Goal: Task Accomplishment & Management: Manage account settings

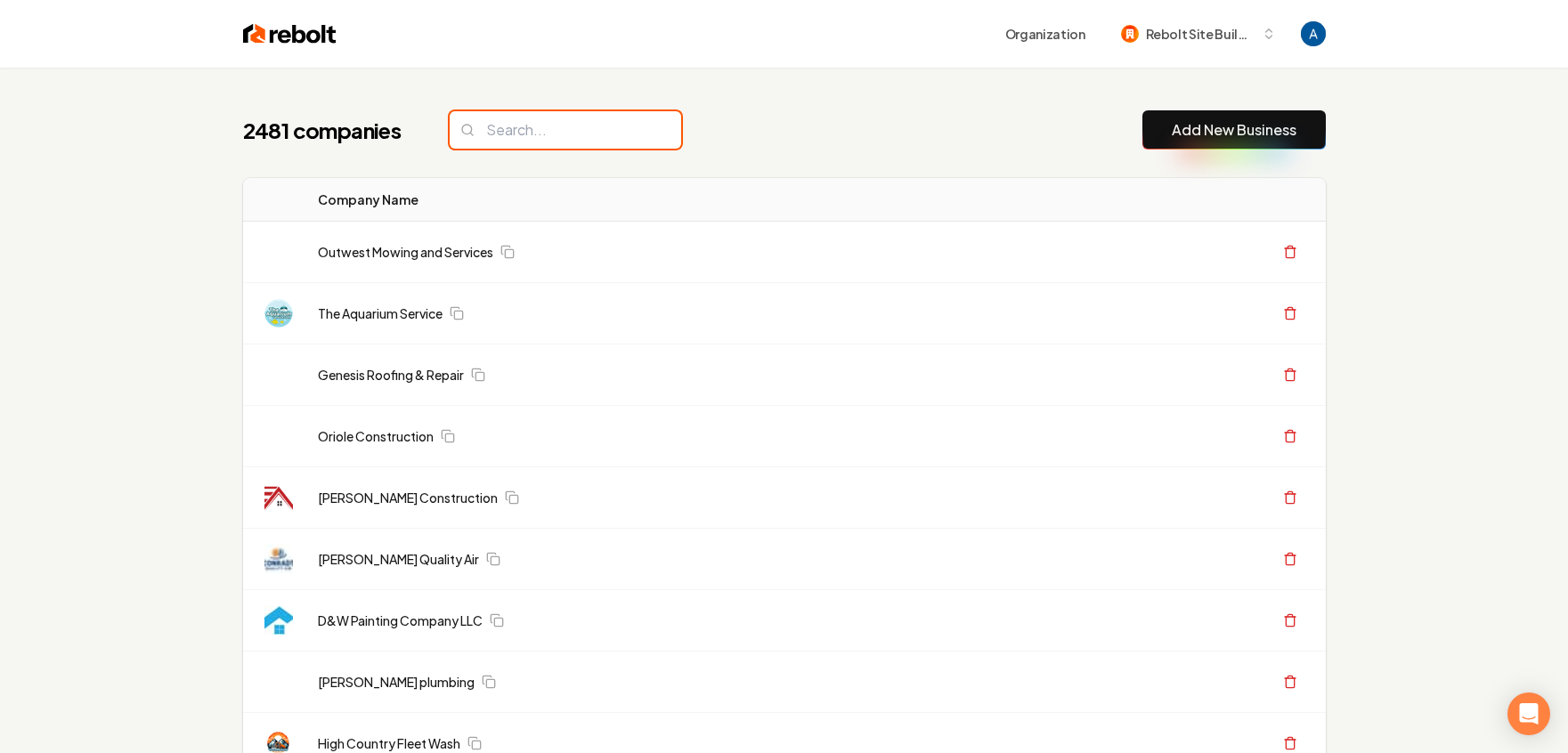
click at [532, 114] on input "search" at bounding box center [565, 129] width 231 height 37
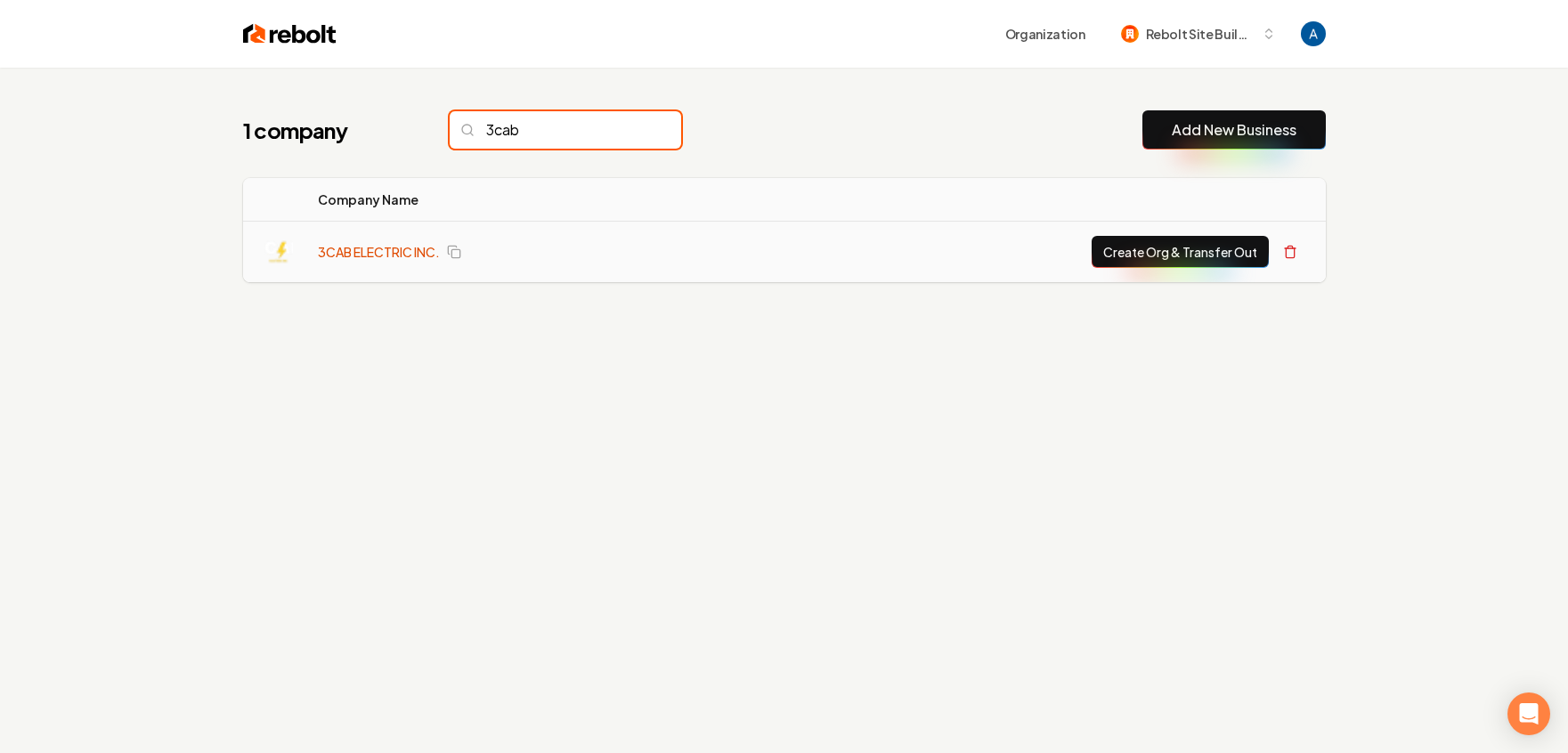
type input "3cab"
click at [398, 244] on link "3CAB ELECTRIC INC." at bounding box center [378, 251] width 122 height 18
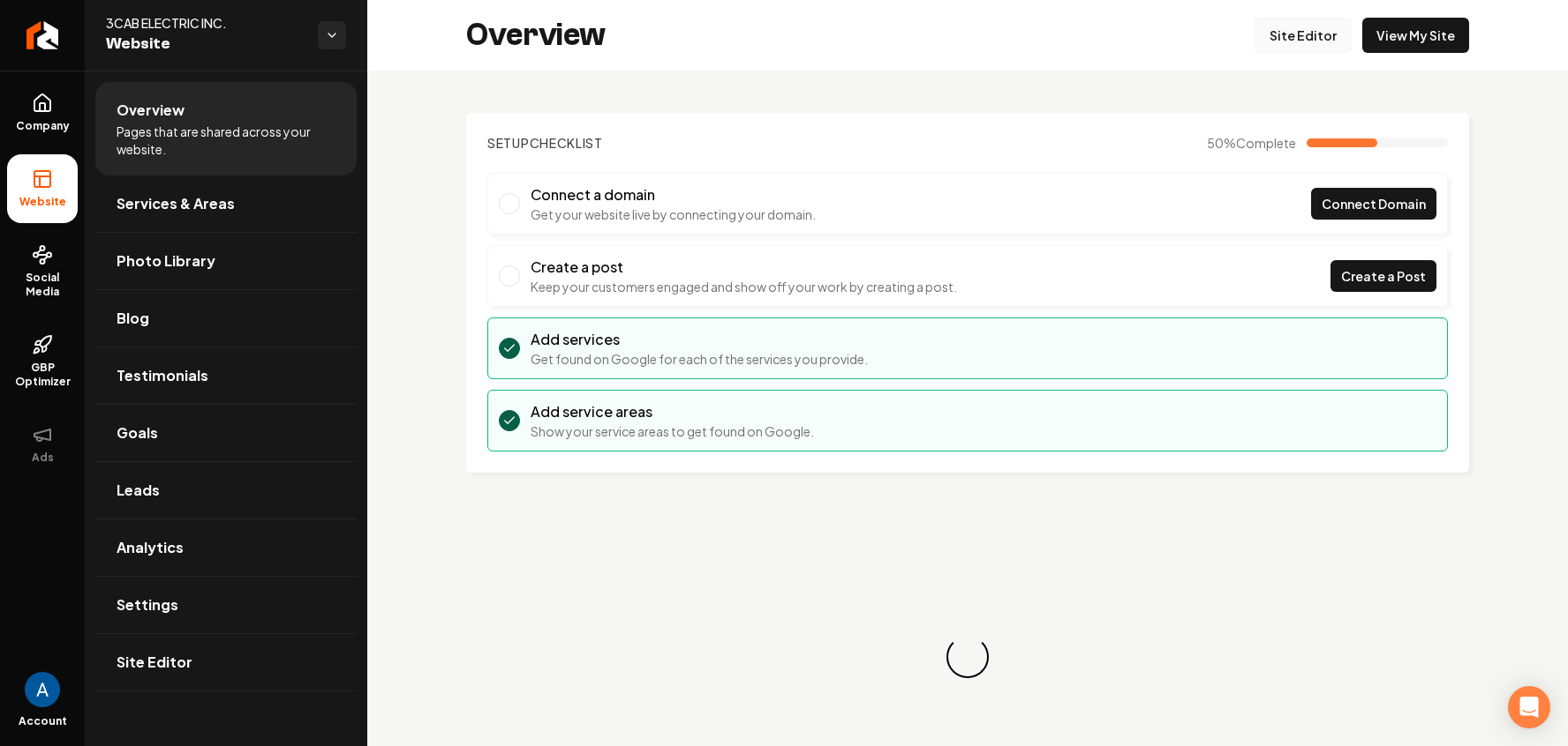
click at [1283, 43] on link "Site Editor" at bounding box center [1302, 36] width 97 height 36
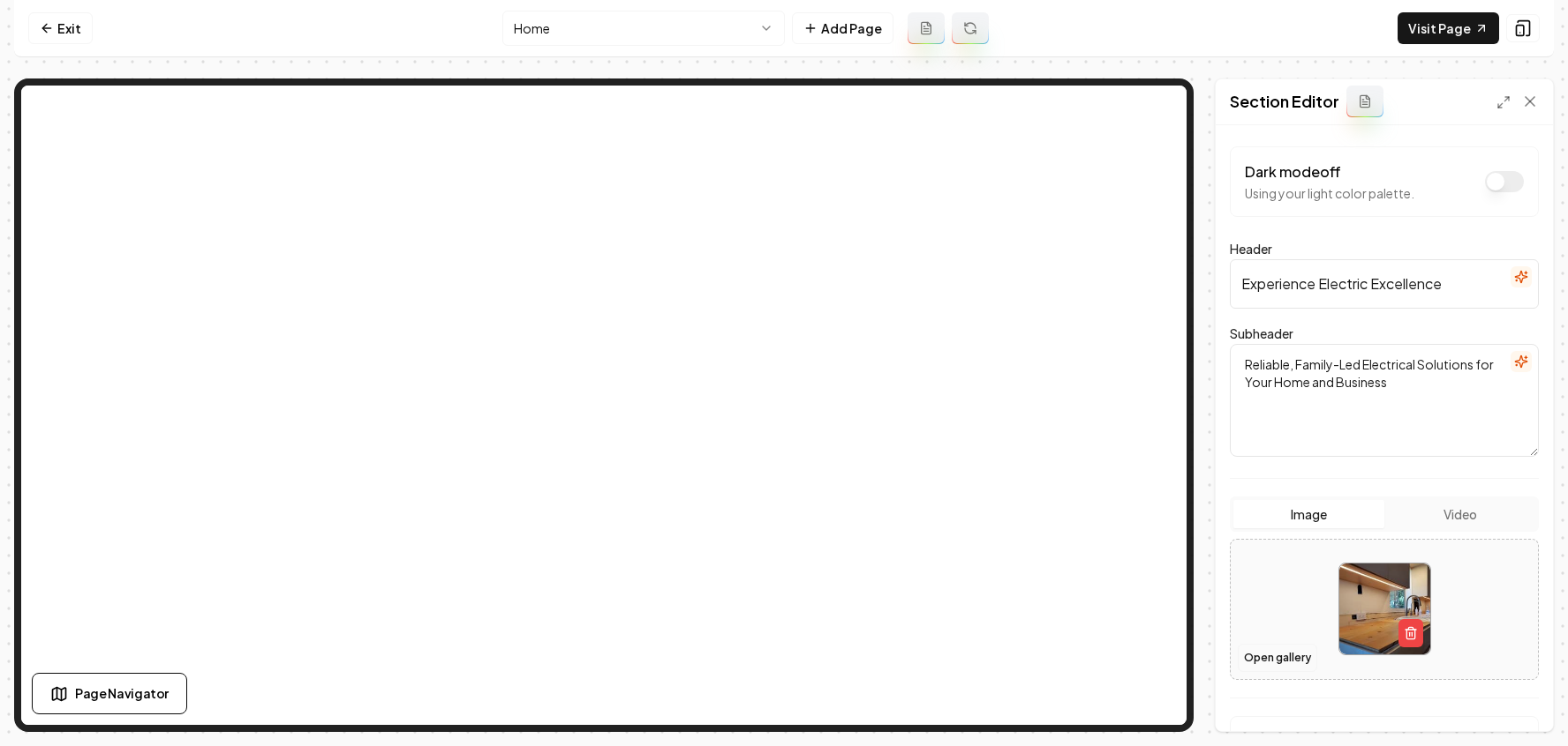
click at [1269, 657] on button "Open gallery" at bounding box center [1278, 659] width 80 height 28
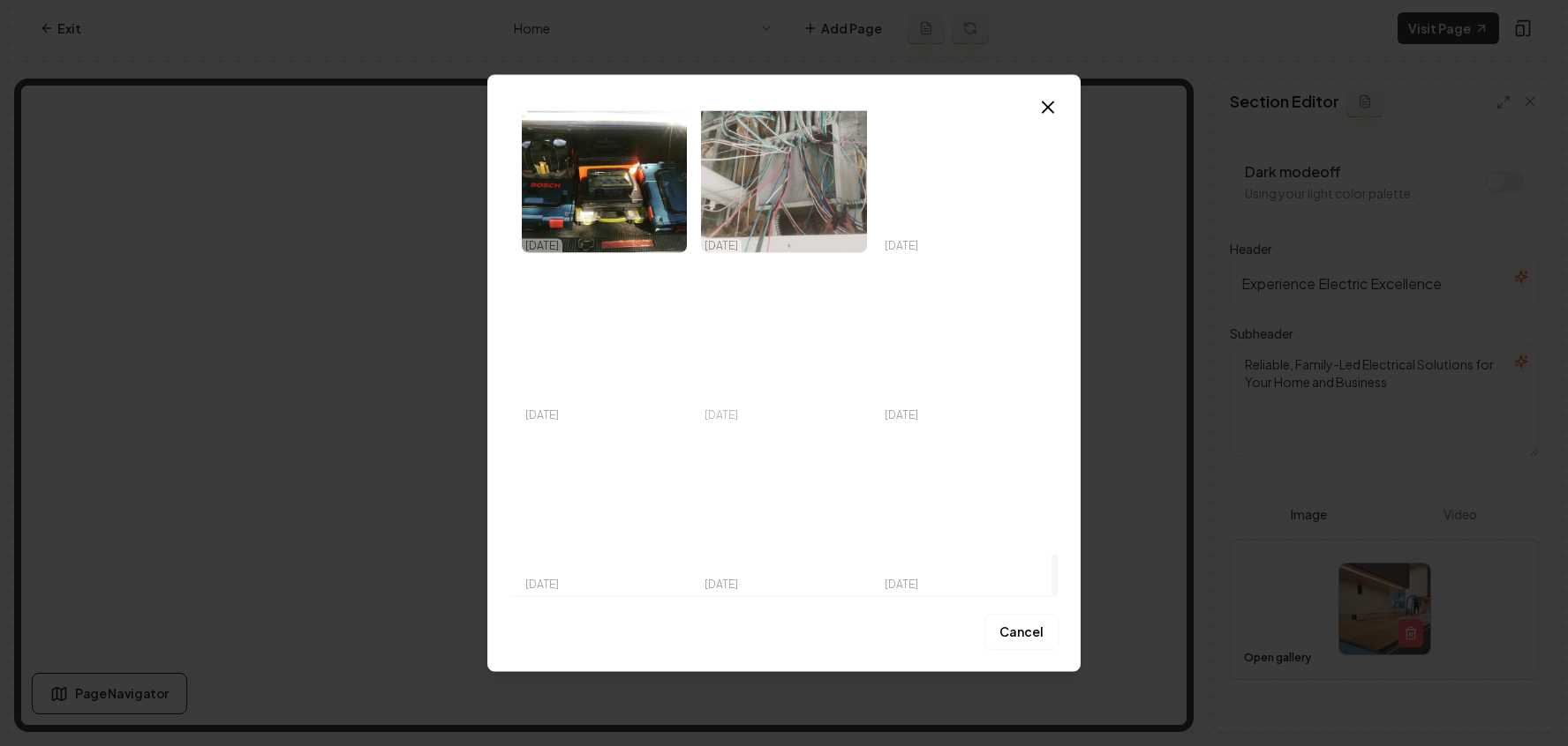
scroll to position [5323, 0]
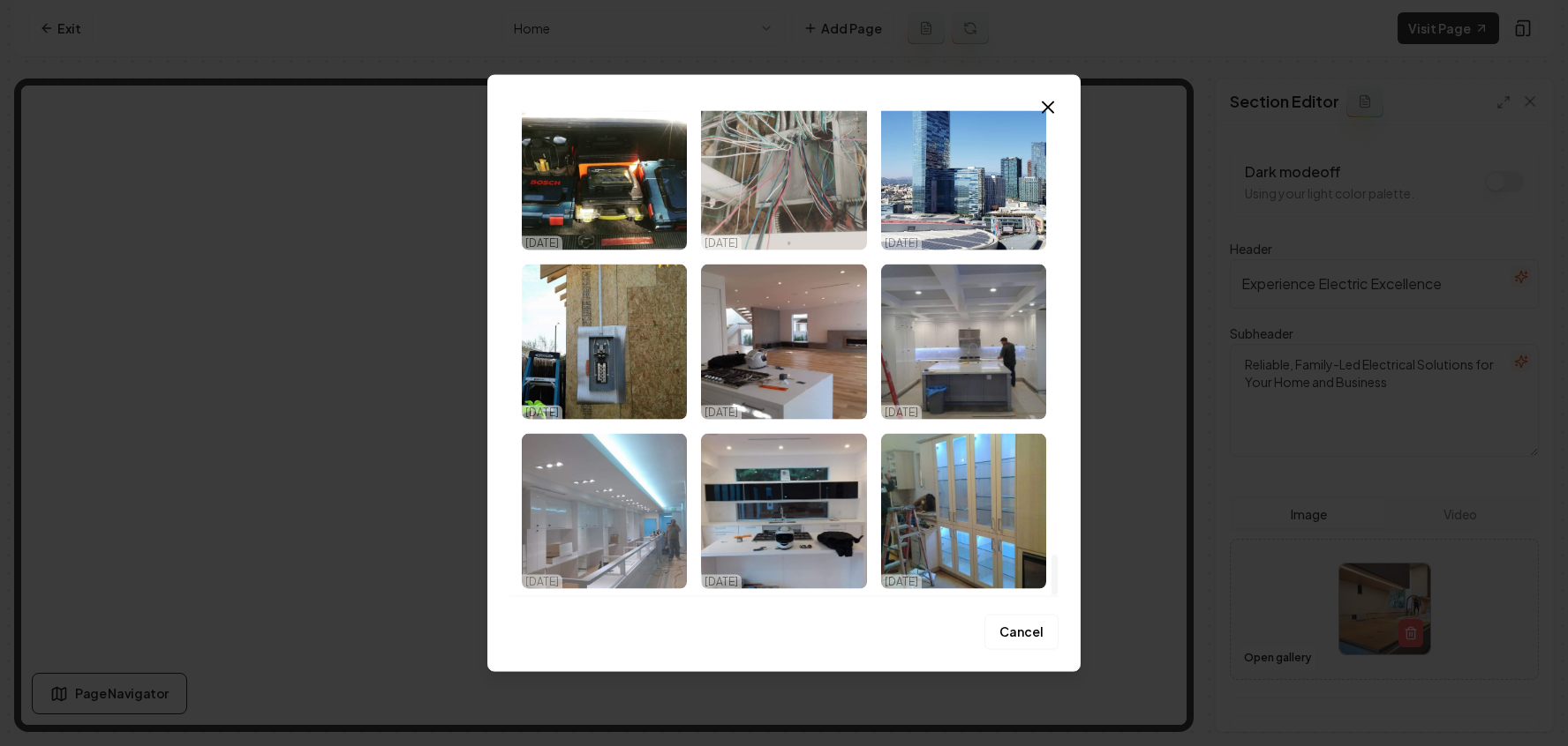
click at [578, 536] on img "Select image image_686d129b5c7cd75eb83b3b31.jpeg" at bounding box center [604, 511] width 165 height 155
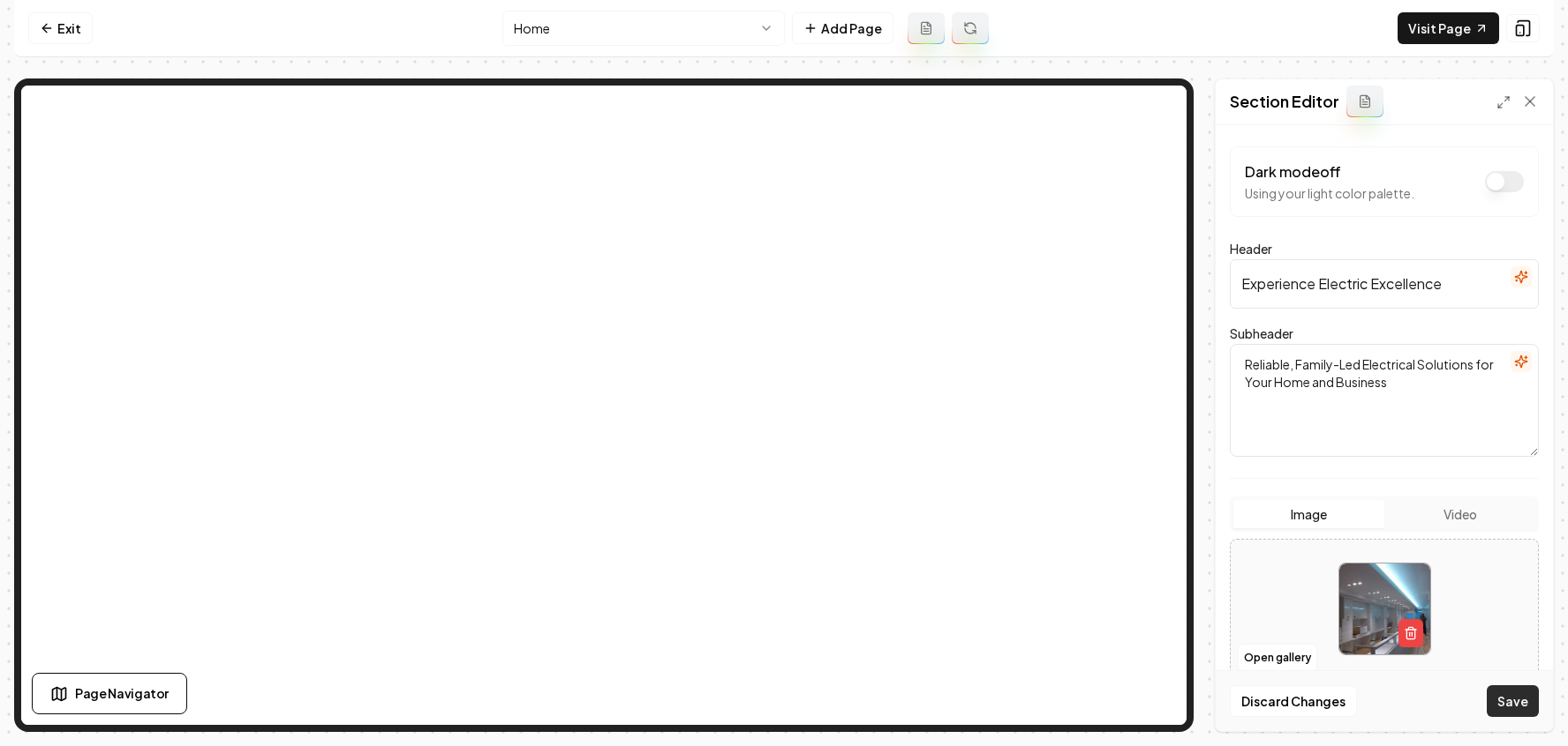
click at [1520, 701] on button "Save" at bounding box center [1512, 702] width 52 height 32
click at [1285, 661] on button "Open gallery" at bounding box center [1278, 659] width 80 height 28
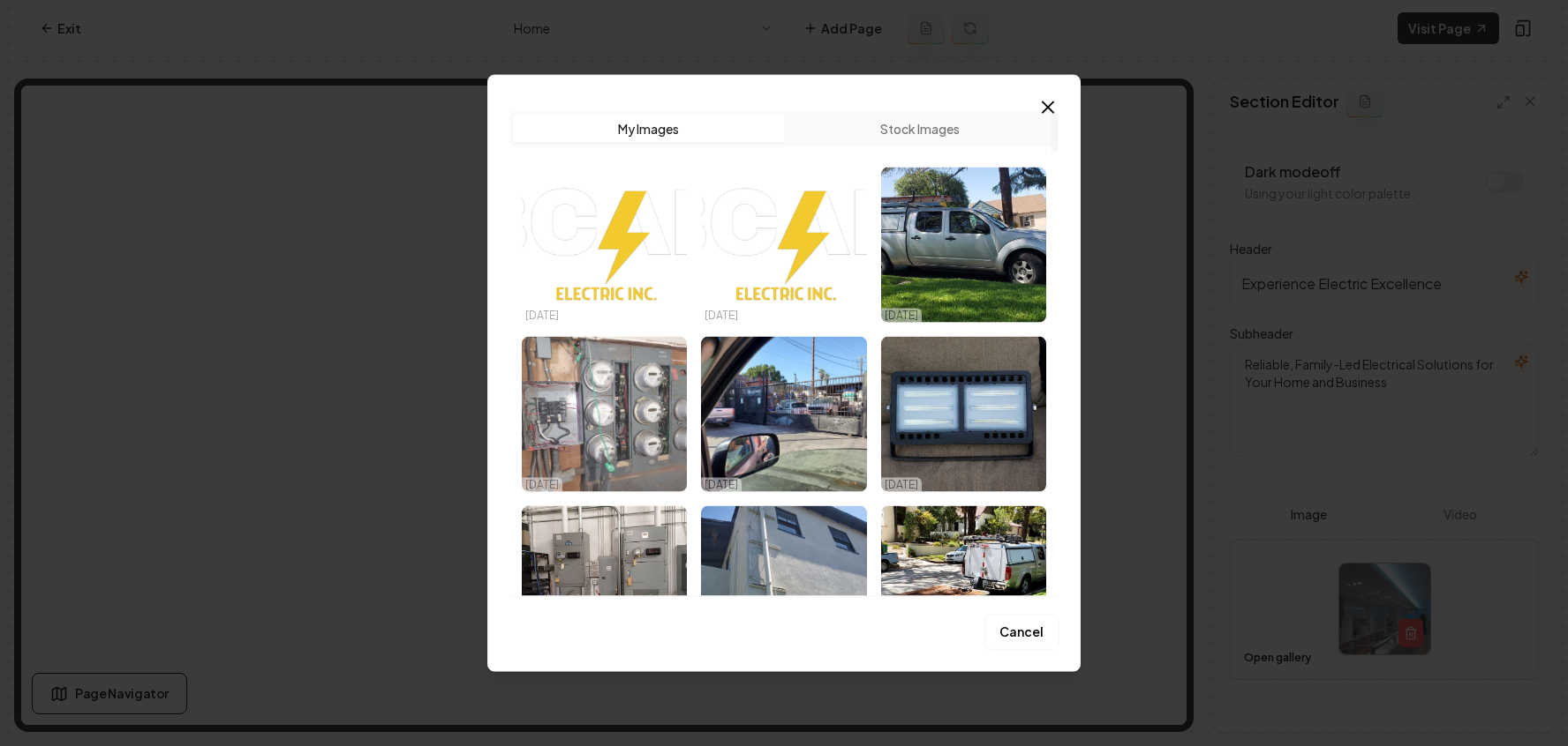
click at [629, 427] on img "Select image image_686d12a05c7cd75eb83b56ab.jpeg" at bounding box center [604, 414] width 165 height 155
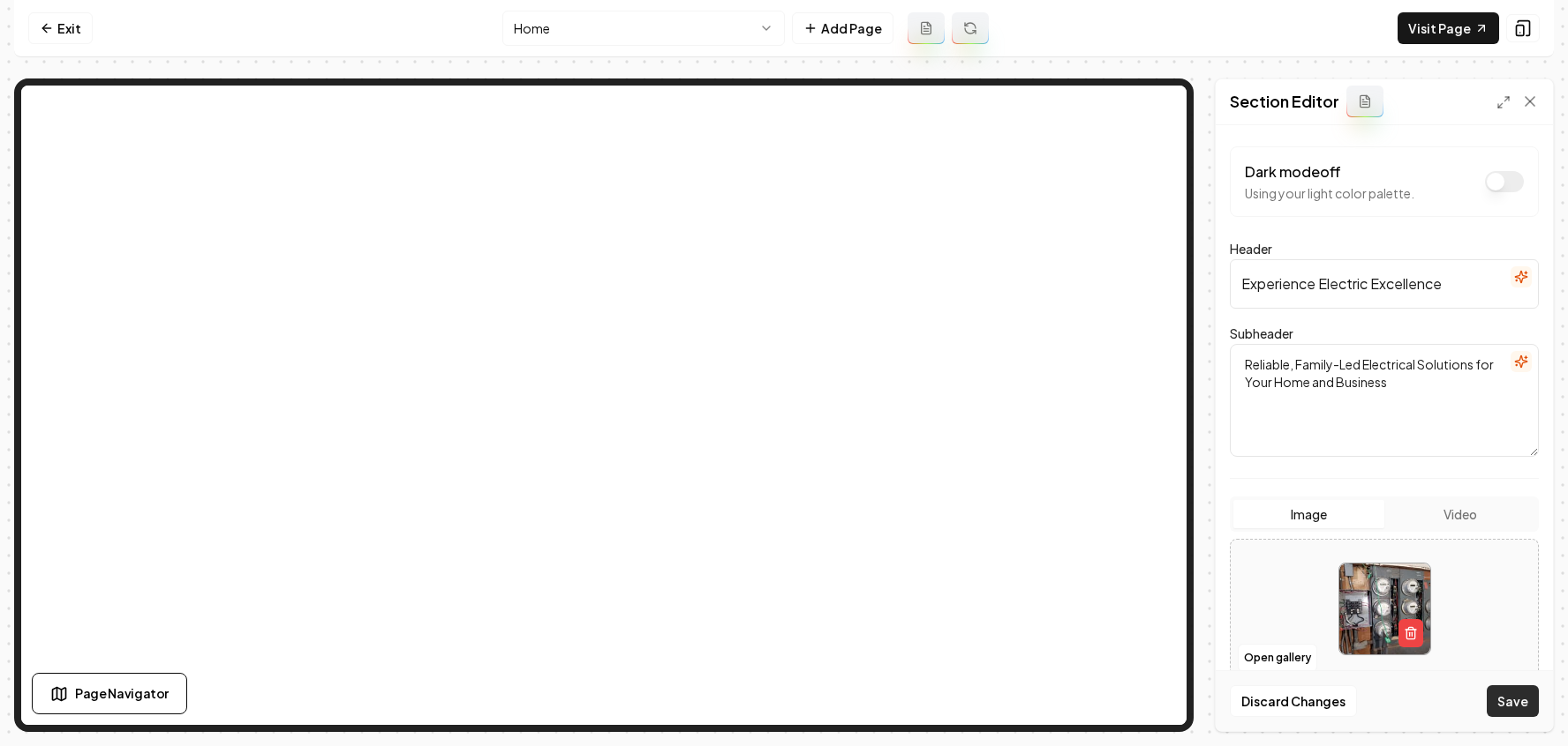
click at [1513, 703] on button "Save" at bounding box center [1512, 702] width 52 height 32
click at [1257, 659] on button "Open gallery" at bounding box center [1278, 659] width 80 height 28
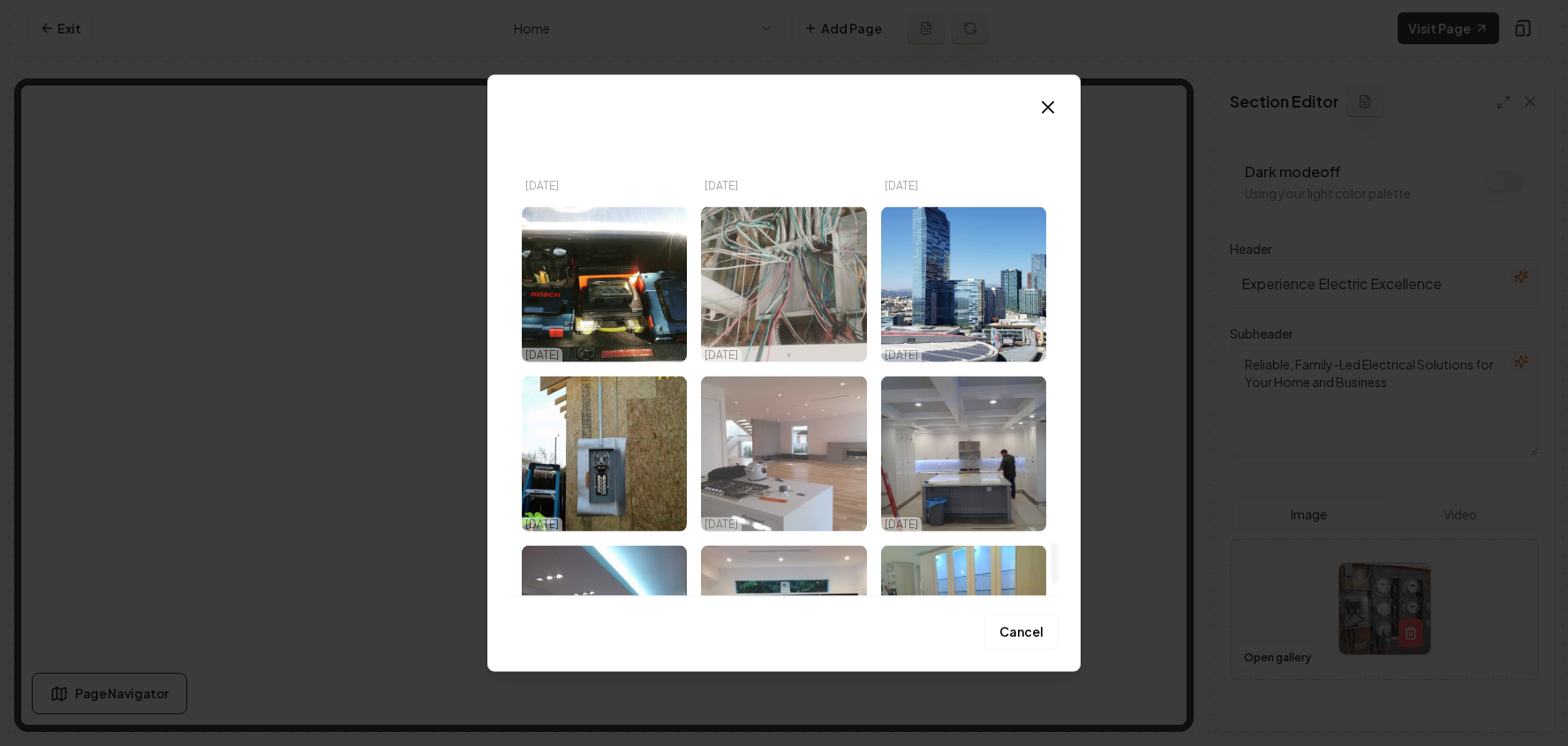
scroll to position [5175, 0]
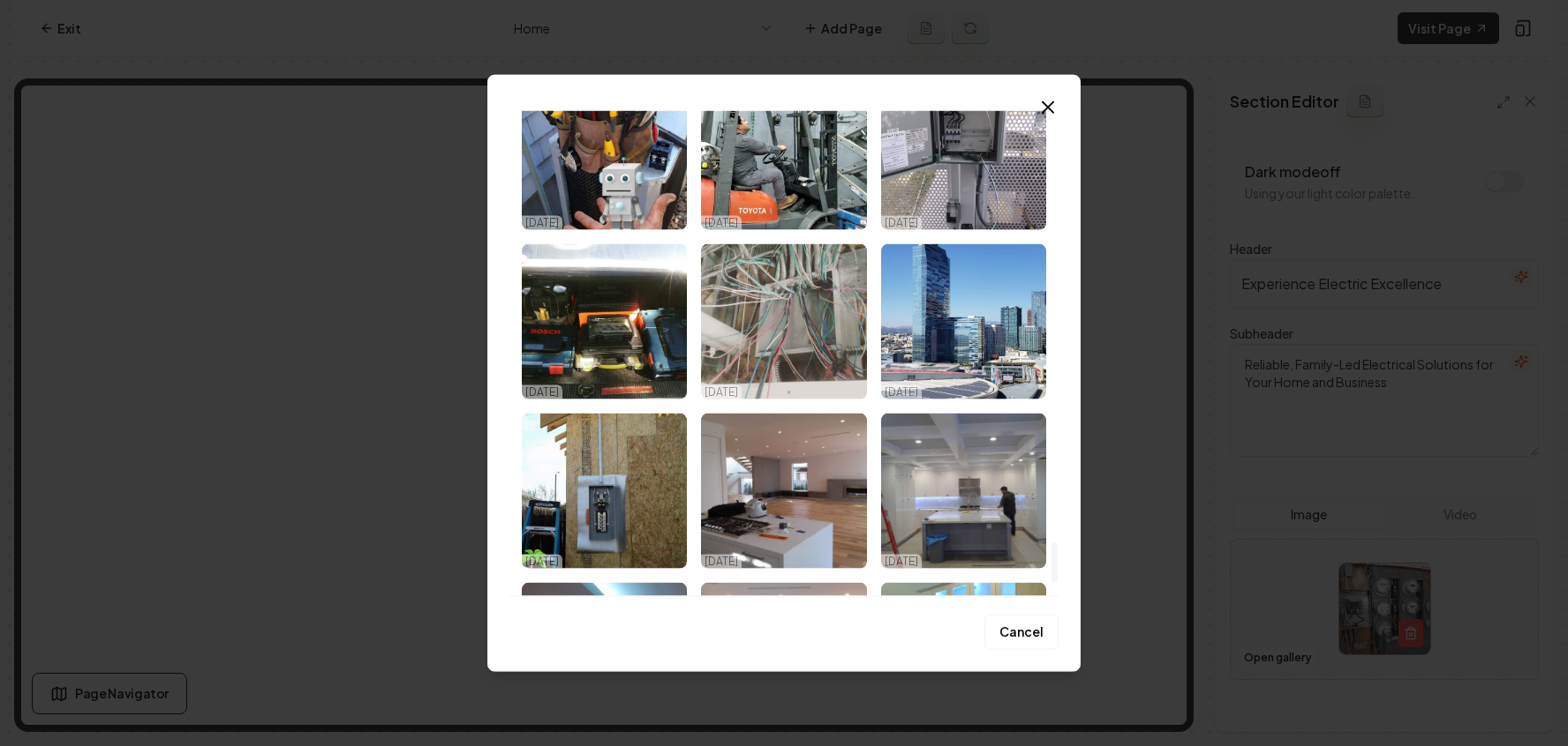
click at [1018, 348] on img "Select image image_686d129b5c7cd75eb83b38f6.jpeg" at bounding box center [964, 321] width 165 height 155
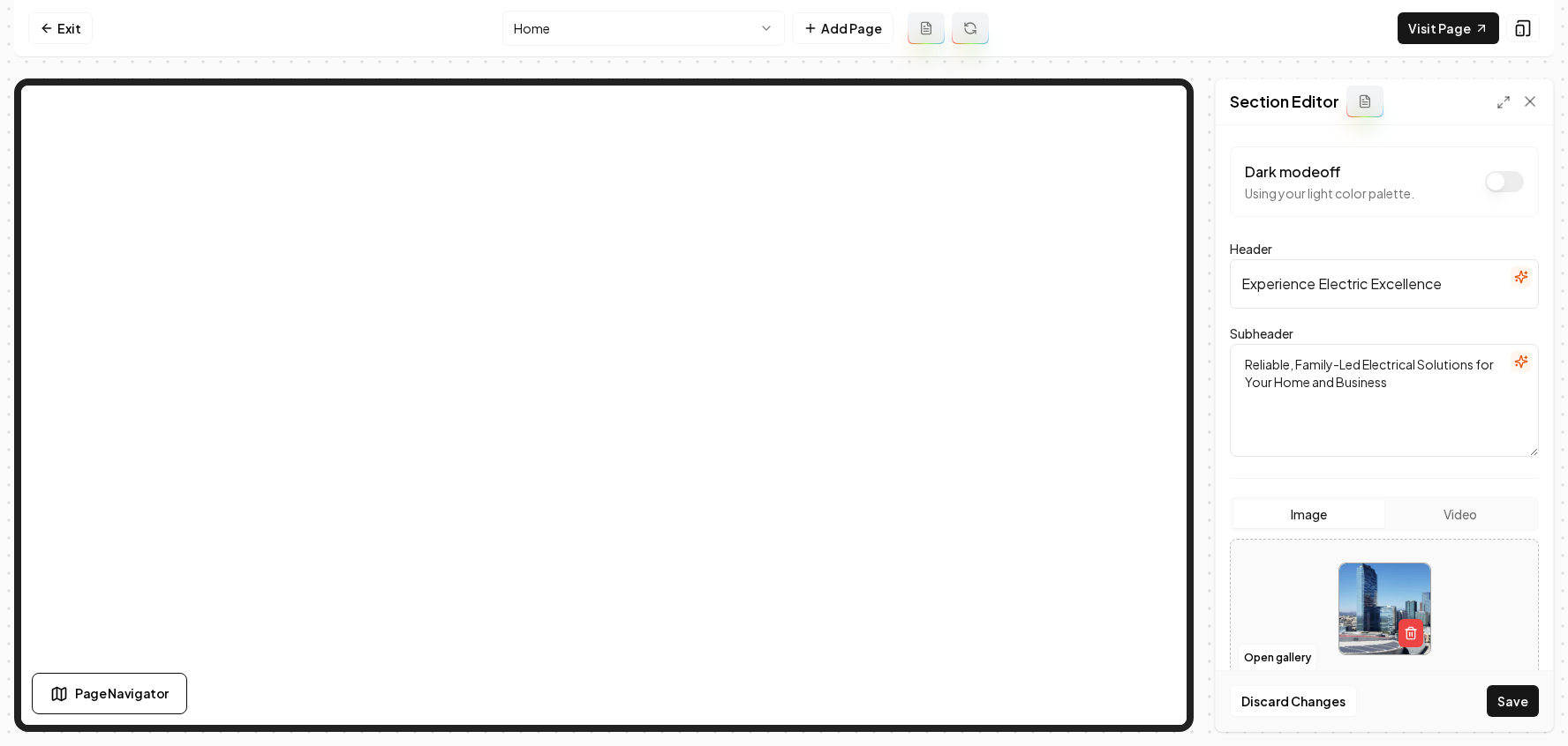
click at [1518, 700] on button "Save" at bounding box center [1512, 702] width 52 height 32
click at [1259, 656] on button "Open gallery" at bounding box center [1278, 659] width 80 height 28
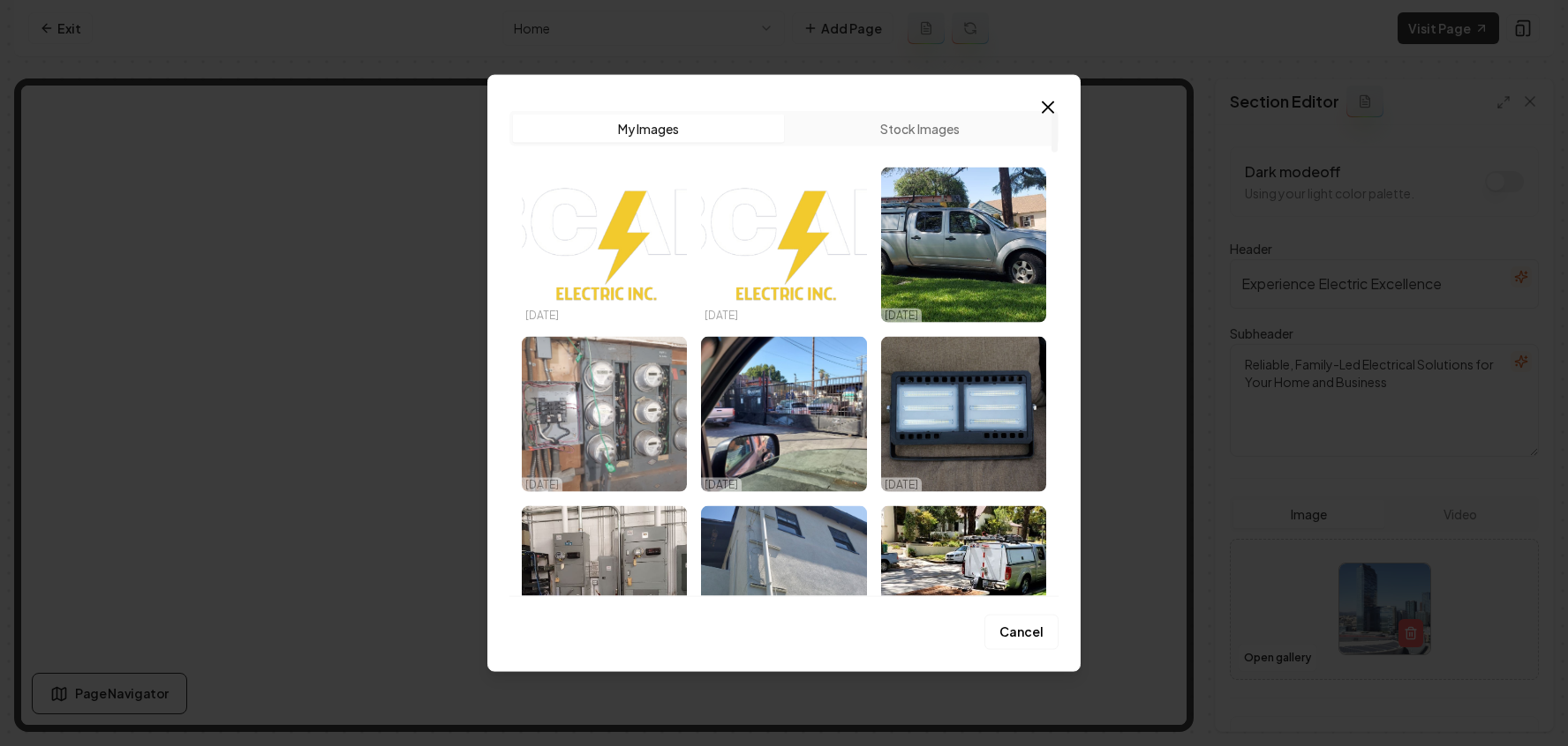
click at [618, 428] on img "Select image image_686d12a05c7cd75eb83b56ab.jpeg" at bounding box center [604, 414] width 165 height 155
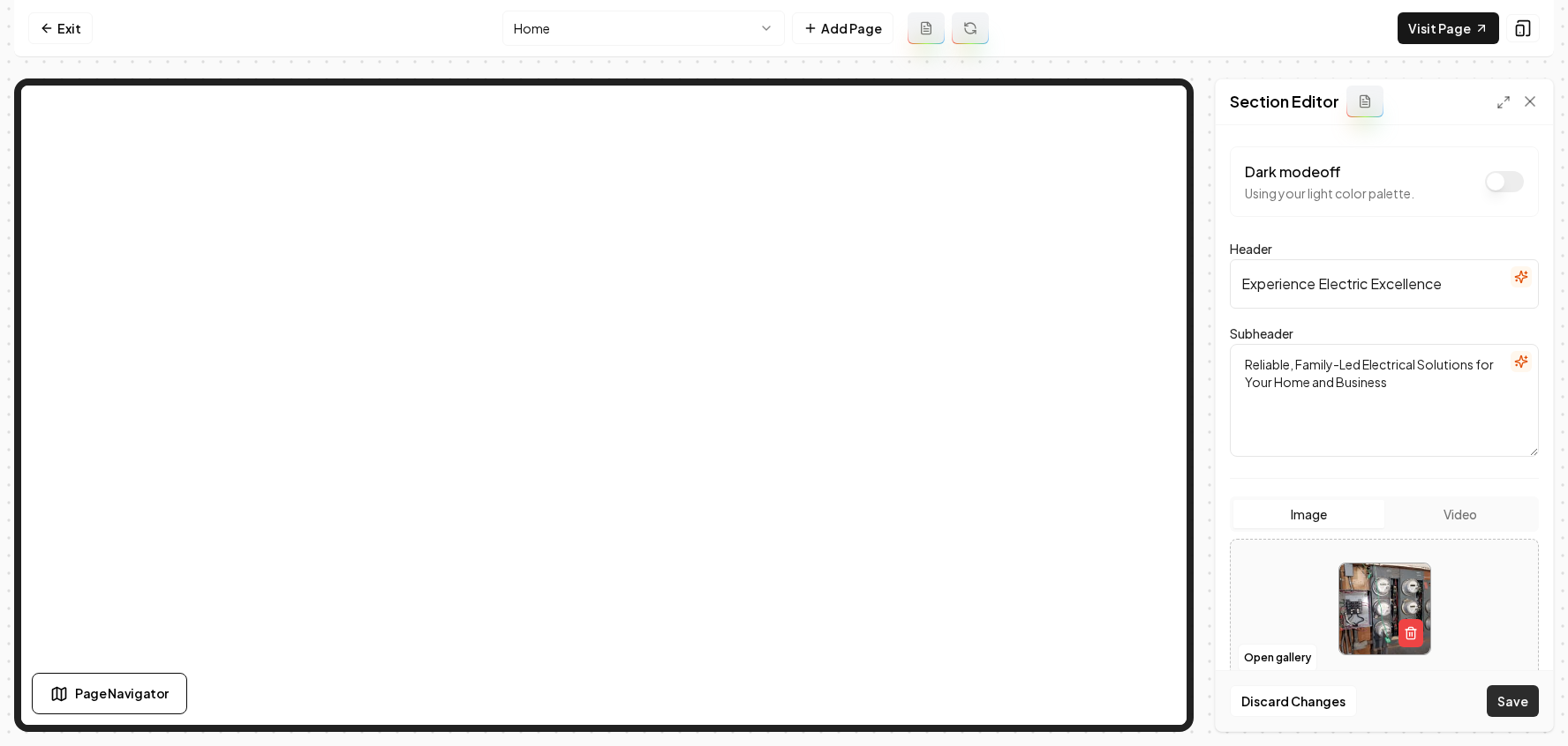
click at [1507, 704] on button "Save" at bounding box center [1512, 702] width 52 height 32
click at [41, 27] on icon at bounding box center [46, 28] width 14 height 14
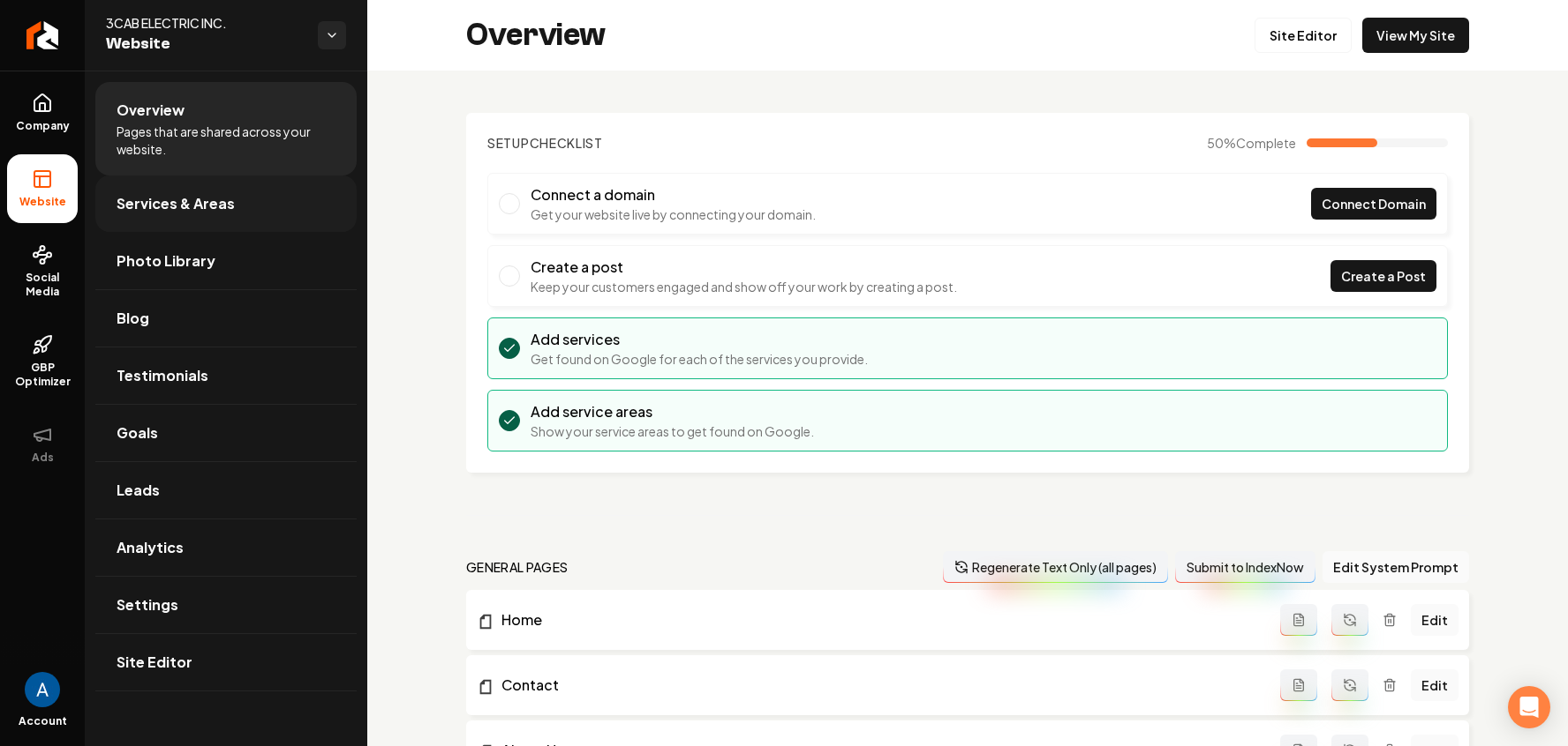
click at [180, 203] on span "Services & Areas" at bounding box center [176, 204] width 118 height 22
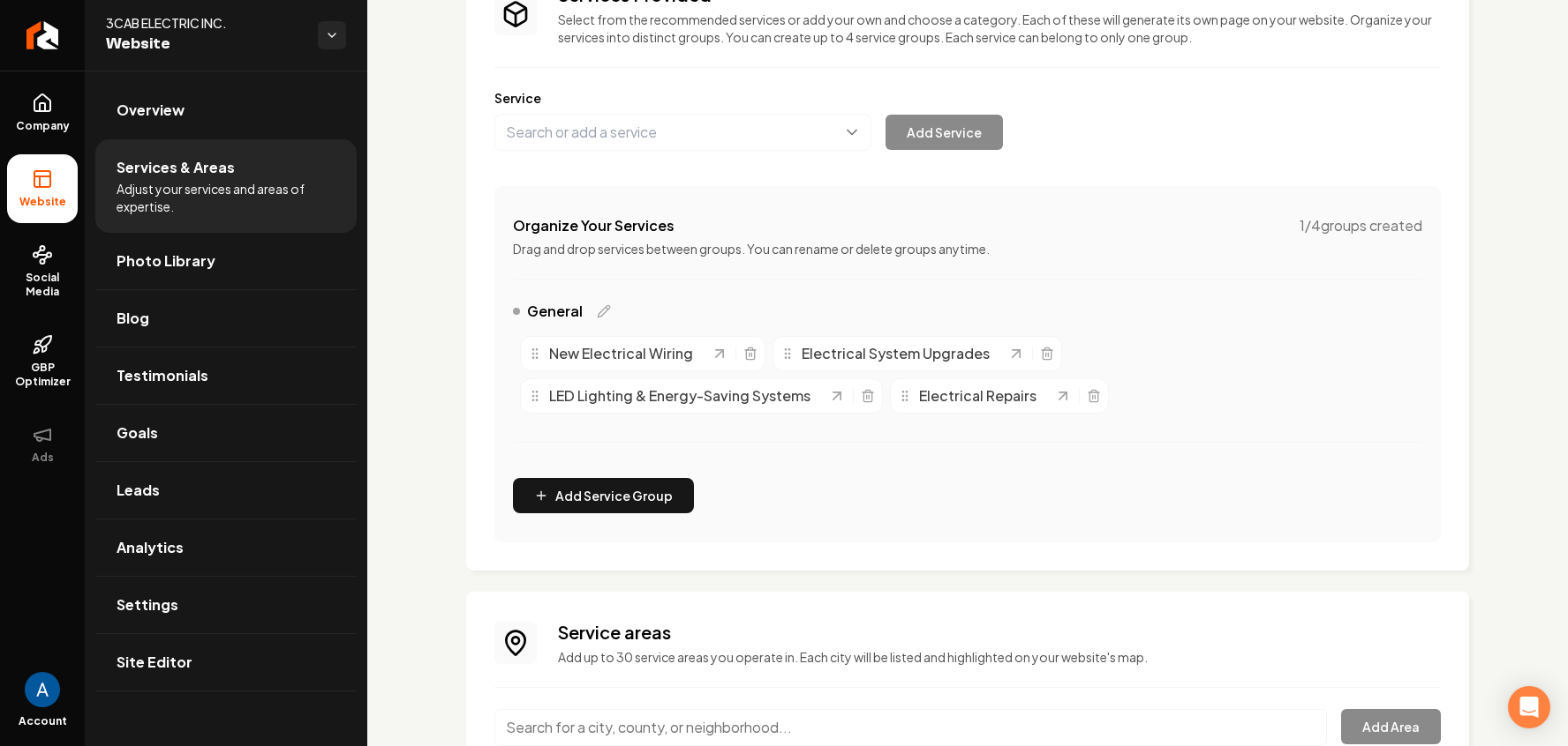
scroll to position [166, 0]
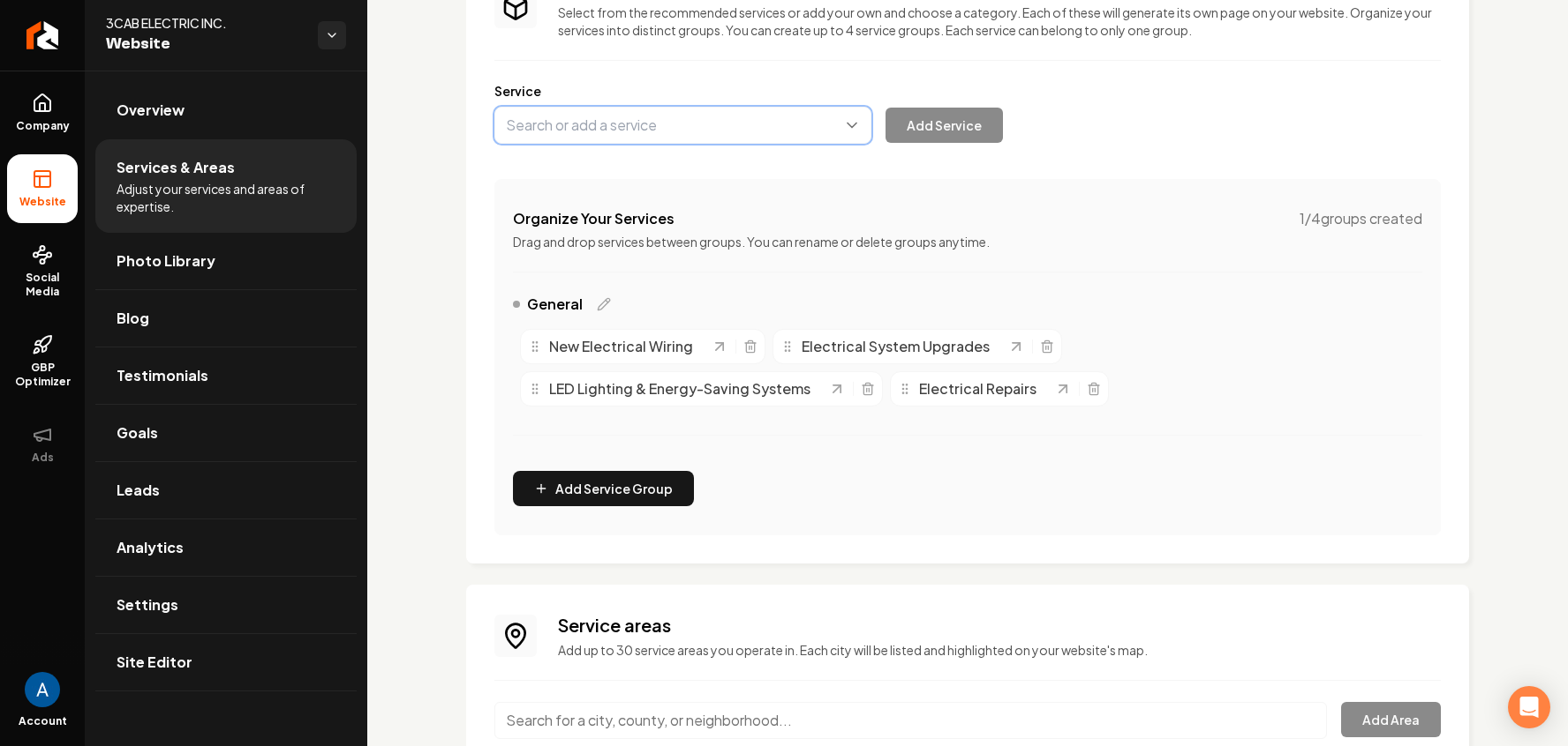
click at [610, 129] on button "Main content area" at bounding box center [682, 125] width 377 height 37
type input "EV Charger Installation"
click at [965, 130] on button "Add Service" at bounding box center [944, 126] width 118 height 36
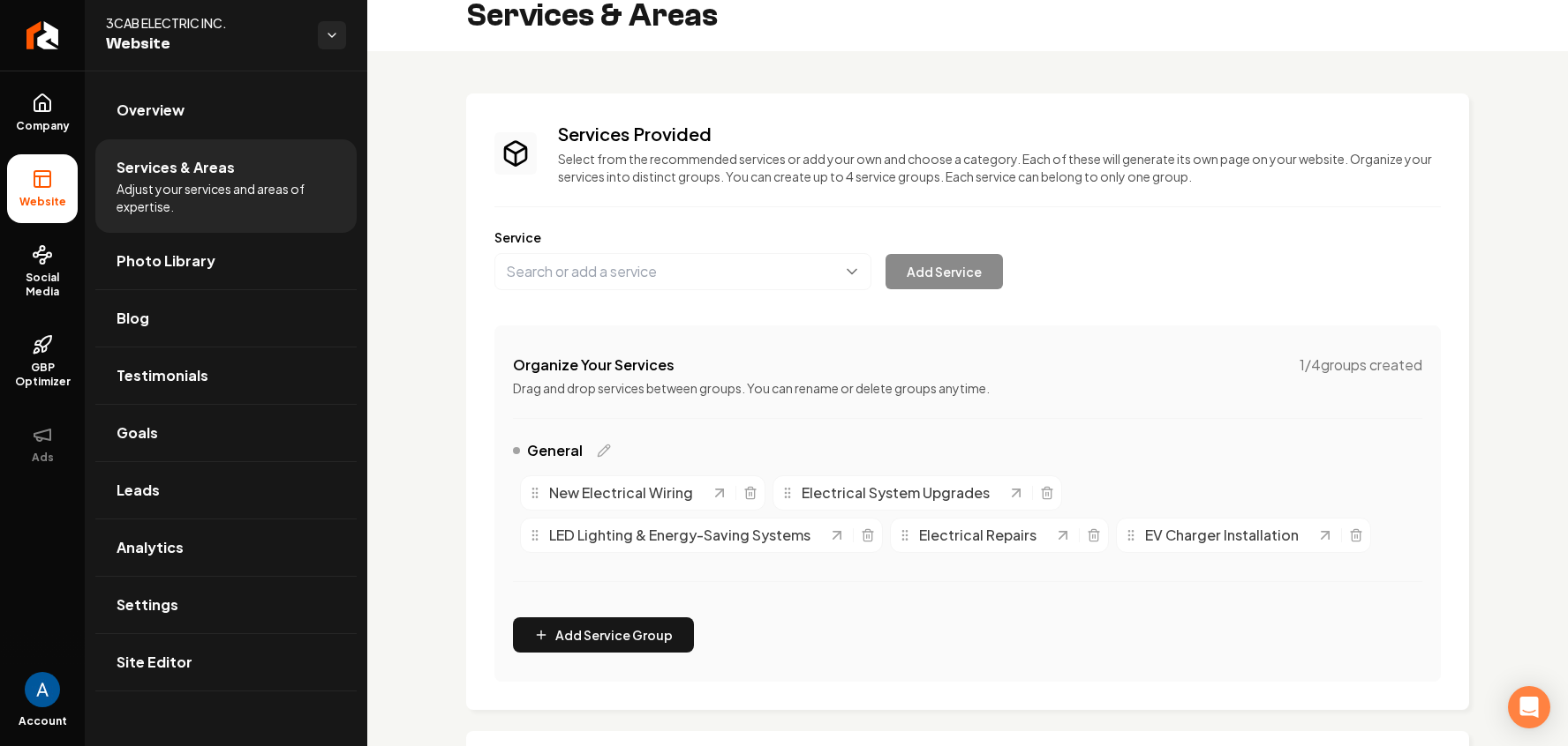
scroll to position [0, 0]
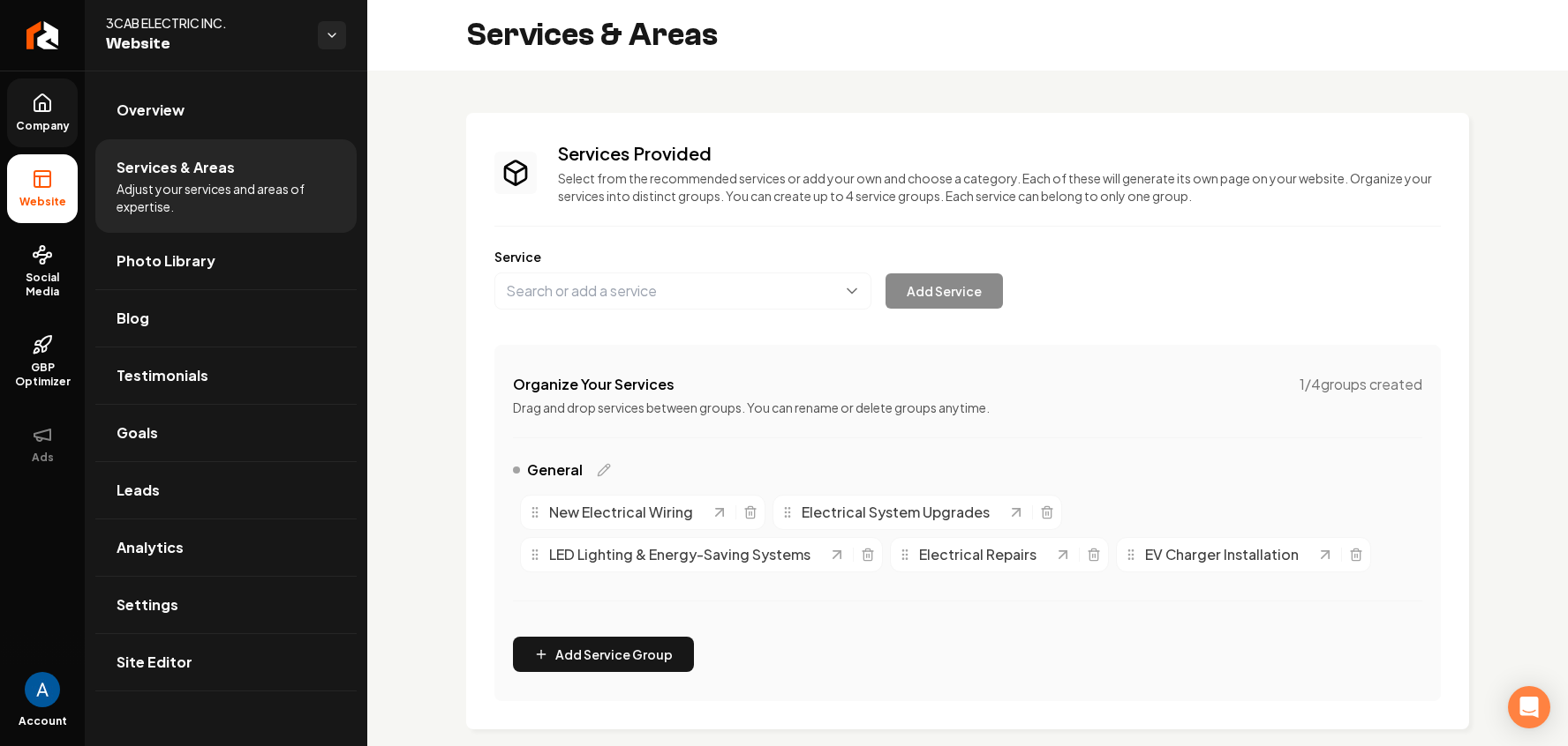
click at [48, 119] on span "Company" at bounding box center [42, 126] width 68 height 14
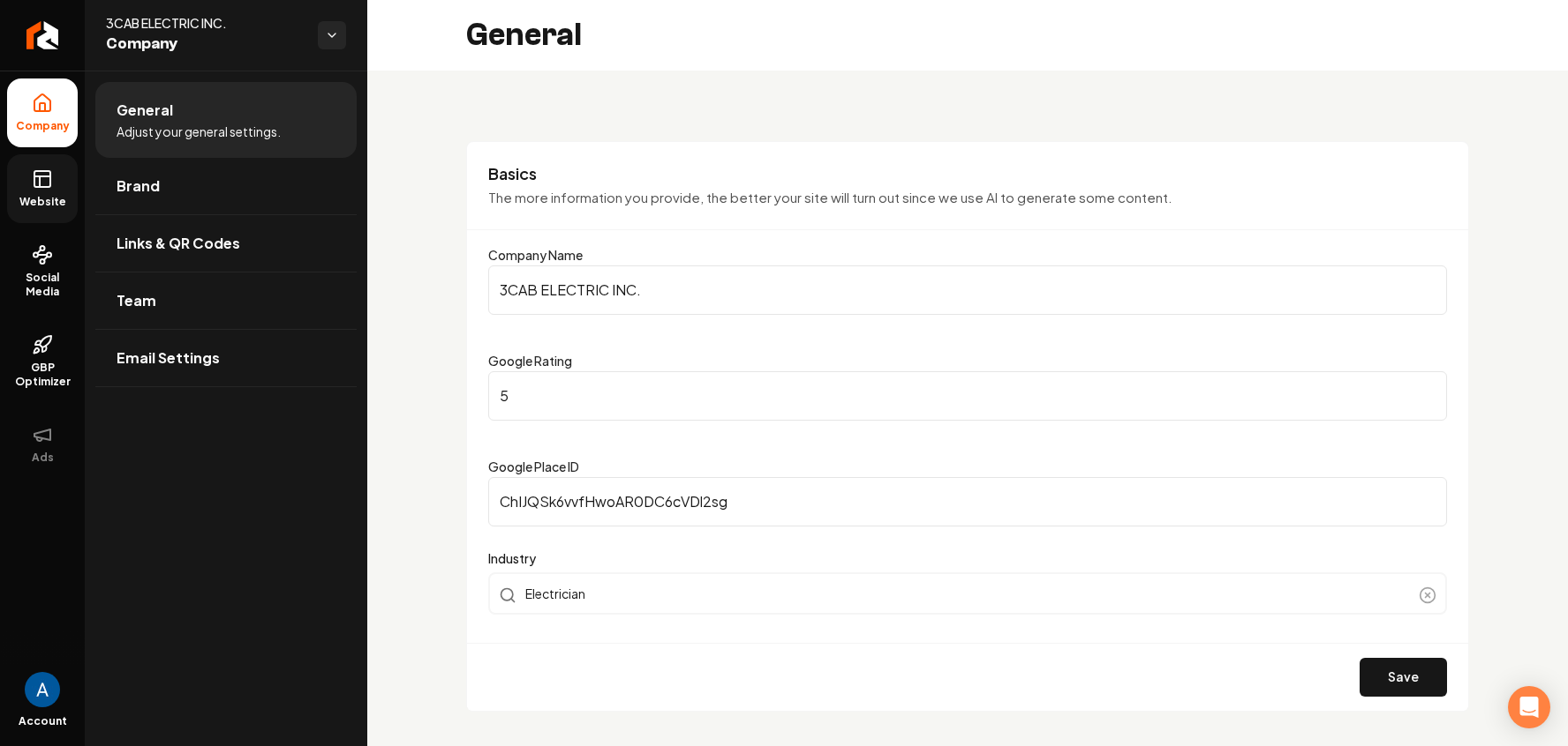
click at [13, 194] on link "Website" at bounding box center [42, 188] width 71 height 69
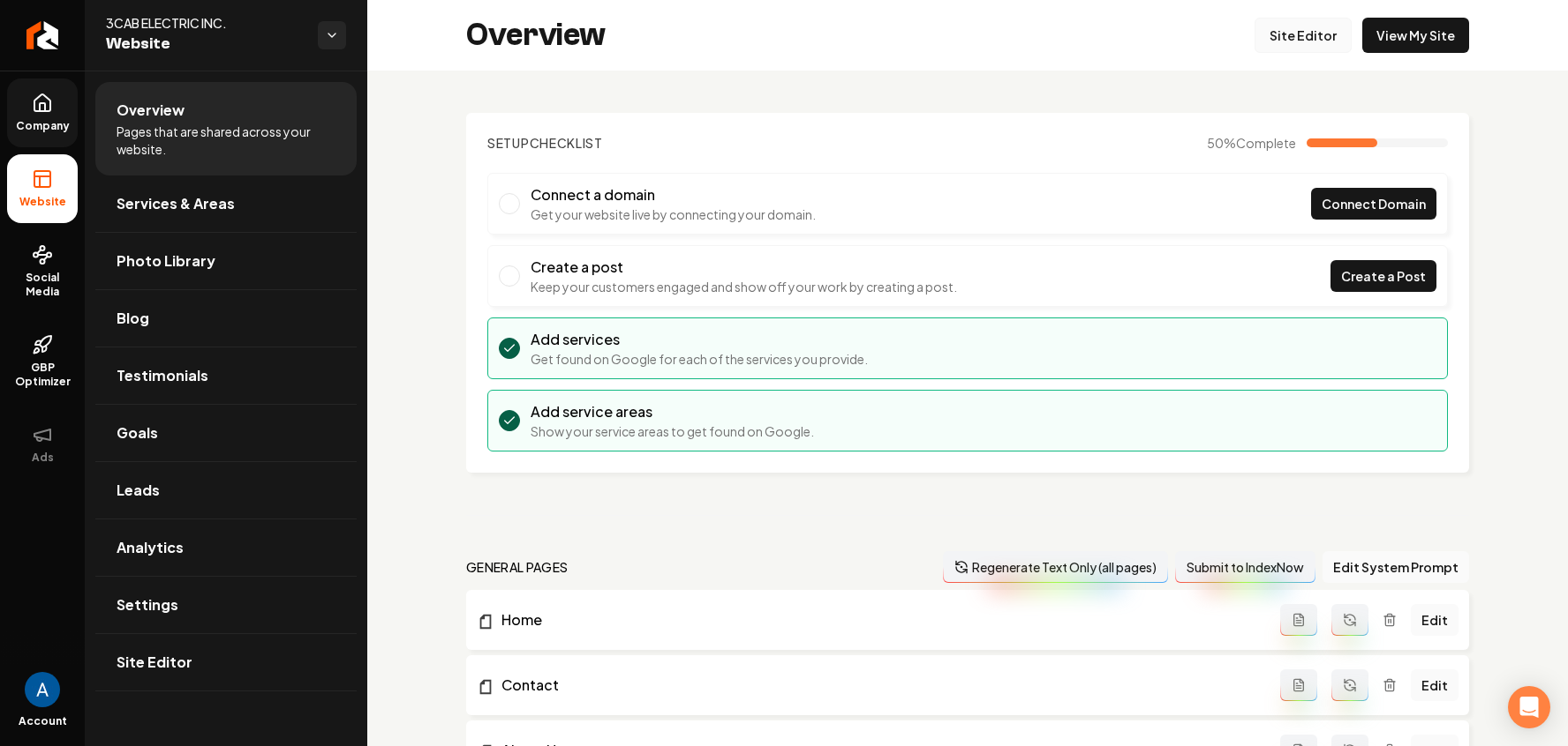
click at [1280, 31] on link "Site Editor" at bounding box center [1302, 36] width 97 height 36
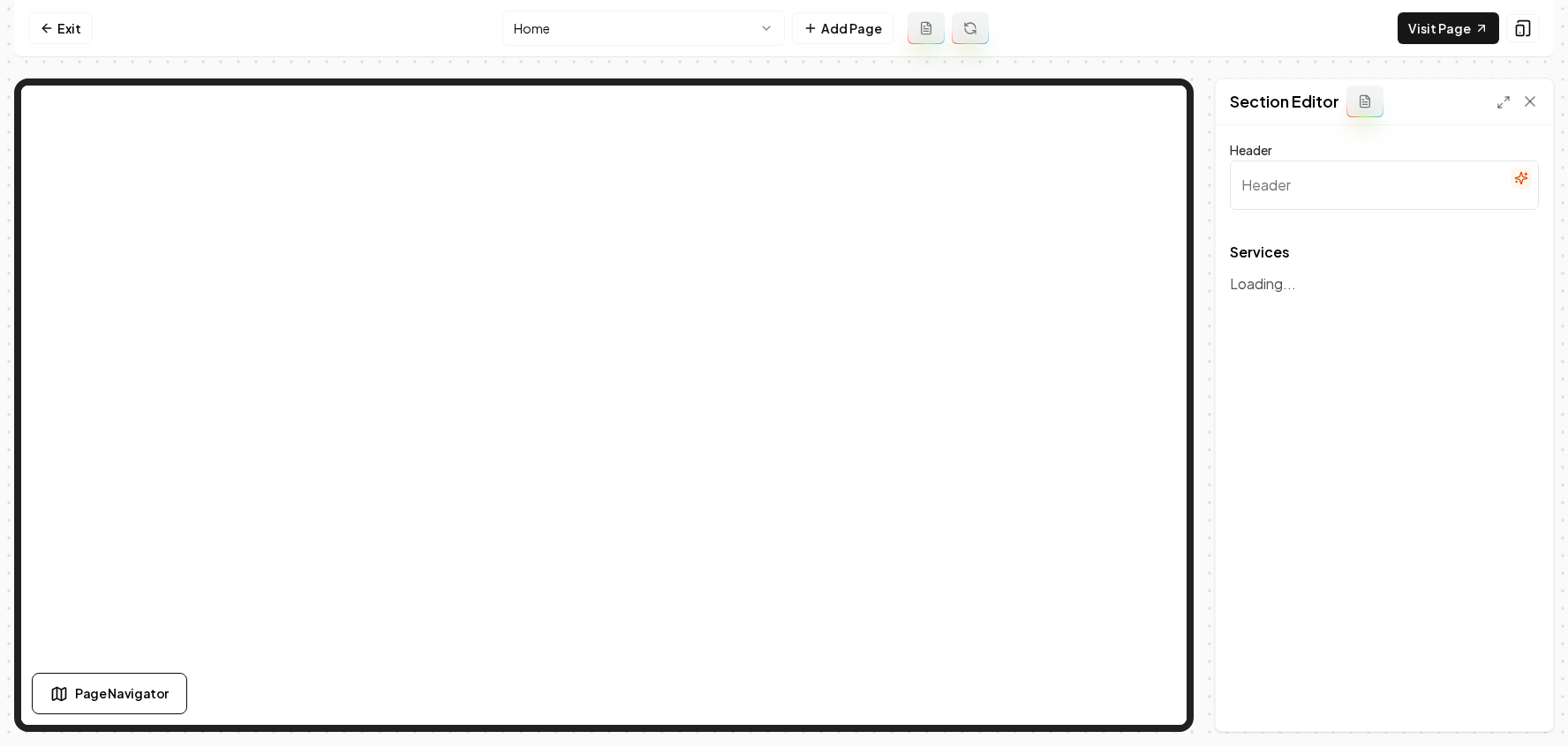
type input "Comprehensive Electrical Solutions"
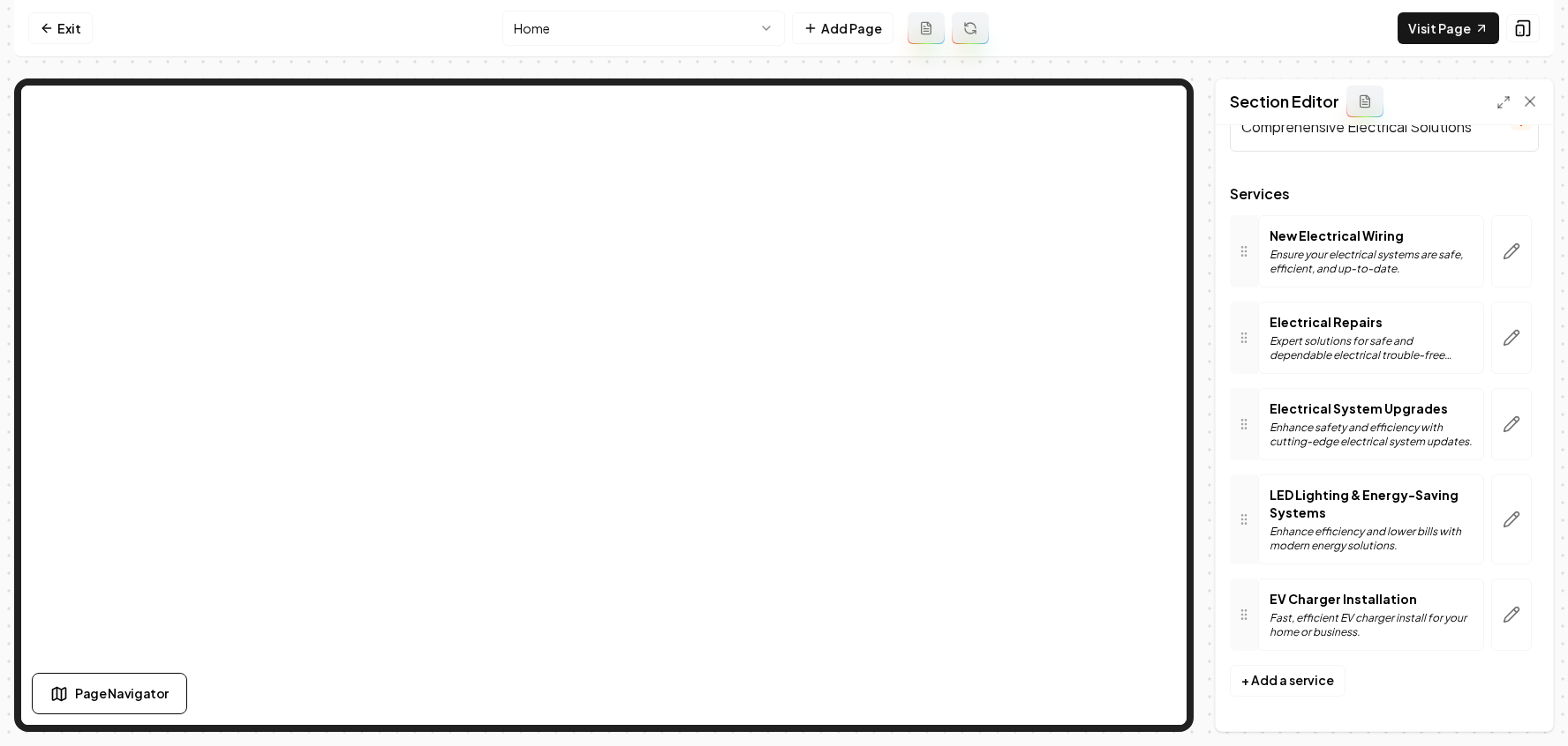
scroll to position [59, 0]
click at [1511, 613] on button "button" at bounding box center [1511, 614] width 40 height 72
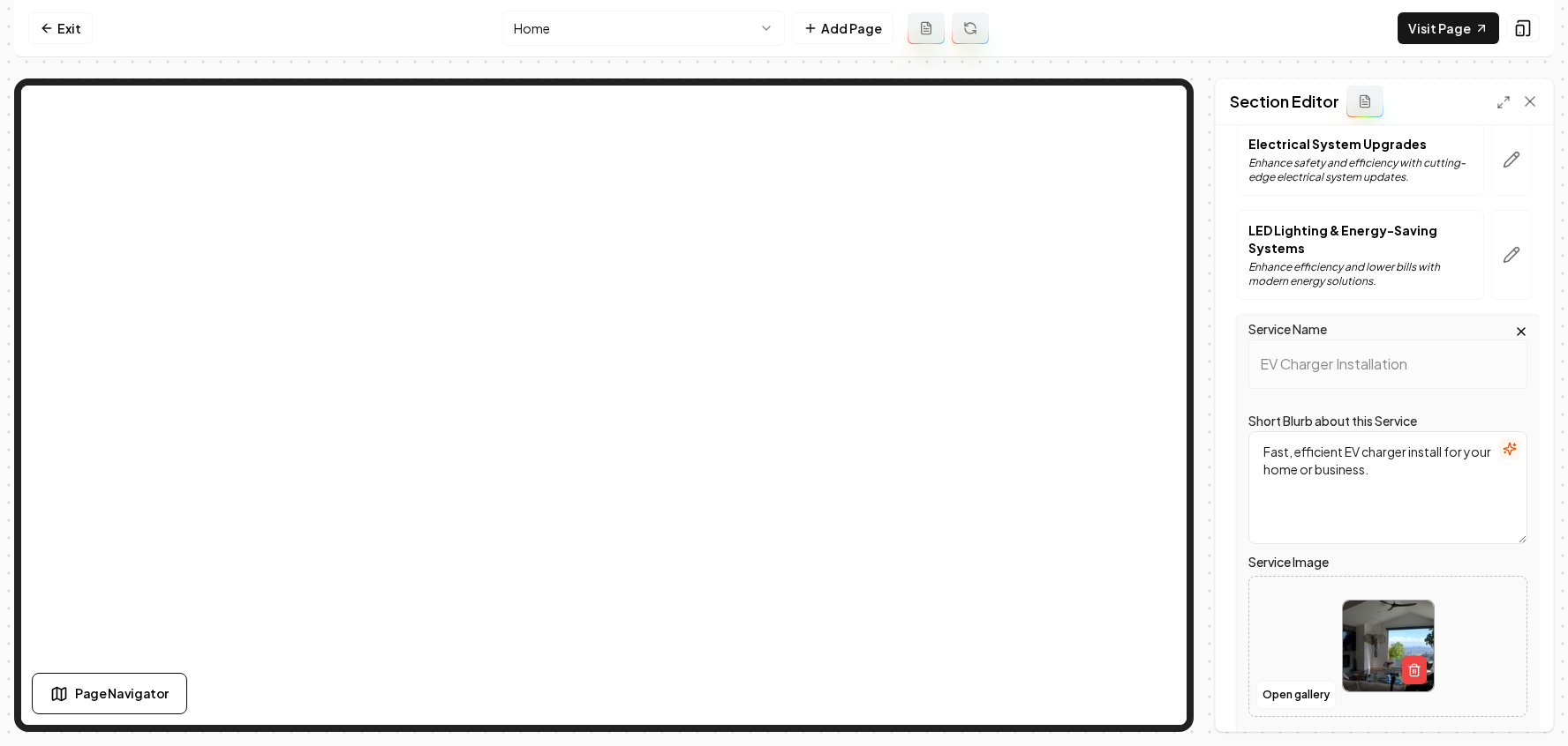
scroll to position [363, 0]
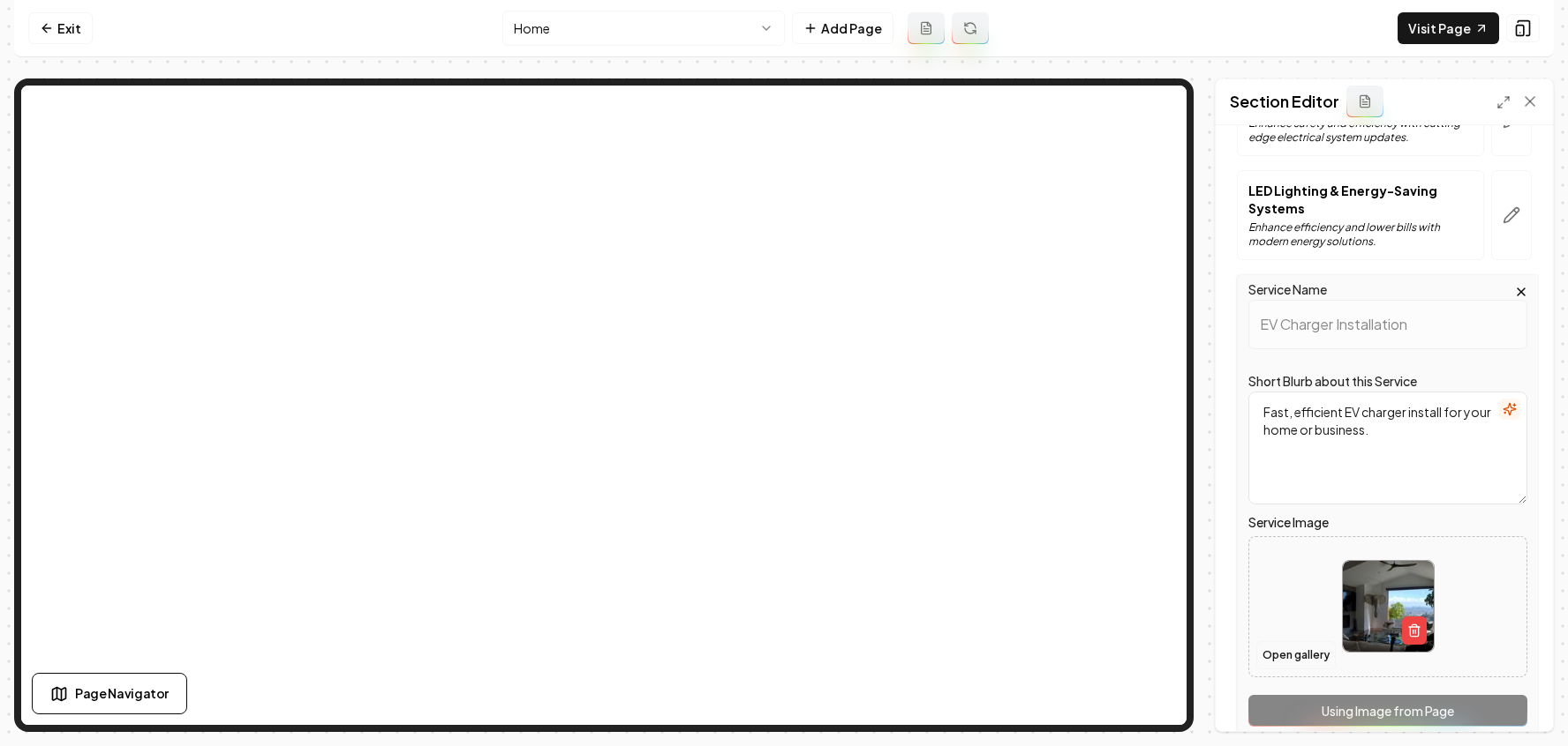
click at [1310, 650] on button "Open gallery" at bounding box center [1295, 656] width 80 height 28
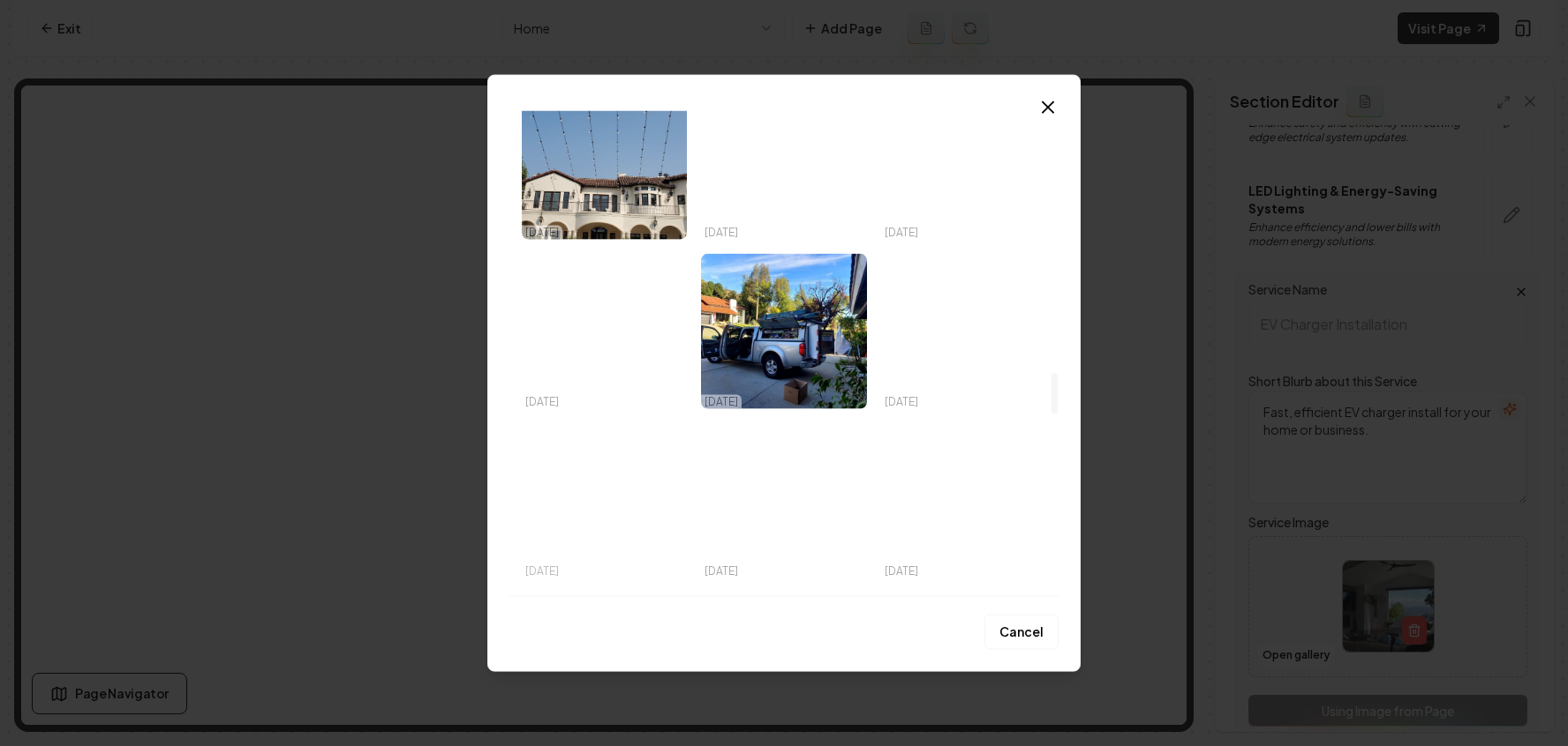
scroll to position [3149, 0]
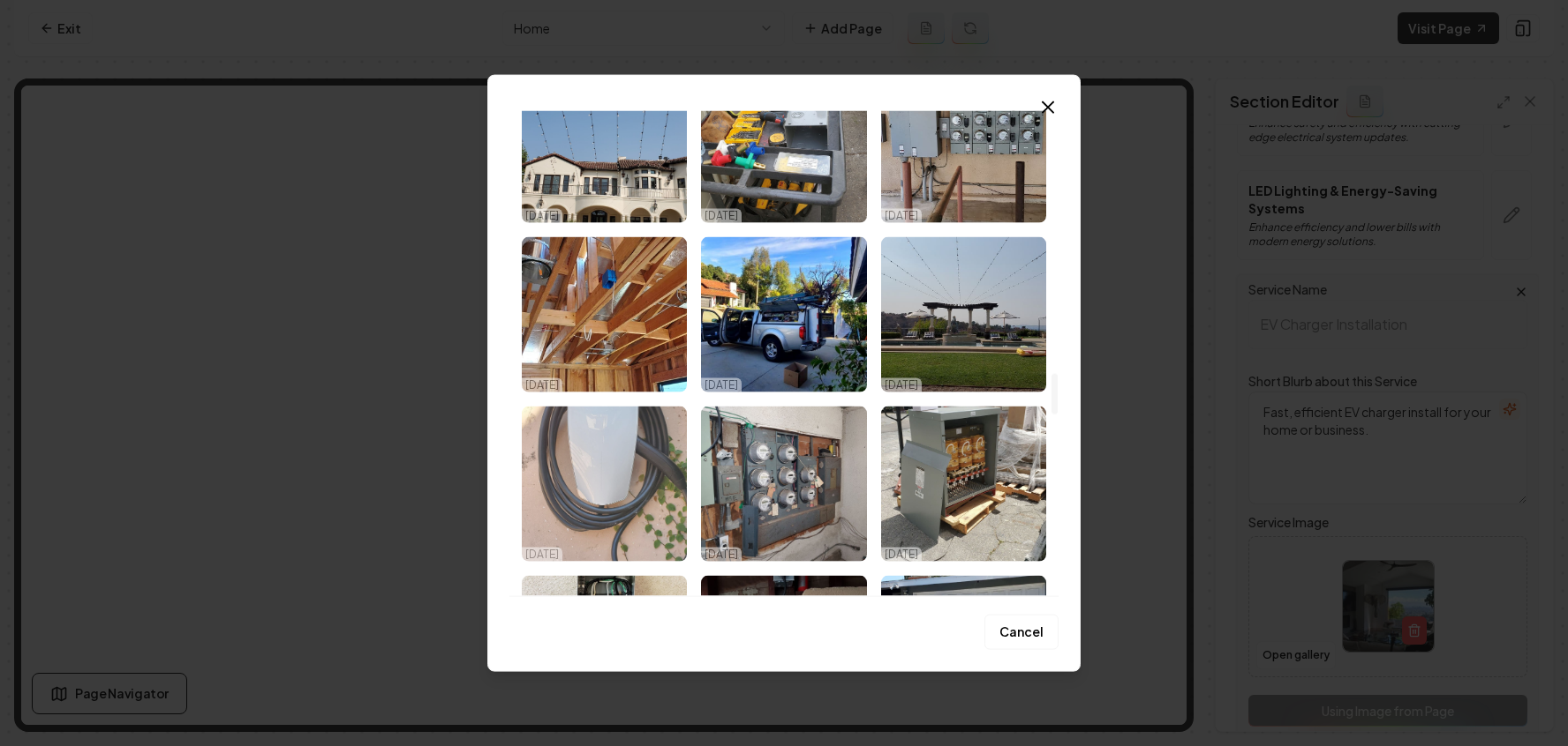
click at [605, 479] on img "Select image image_686d129c5c7cd75eb83b3eca.jpeg" at bounding box center [604, 484] width 165 height 155
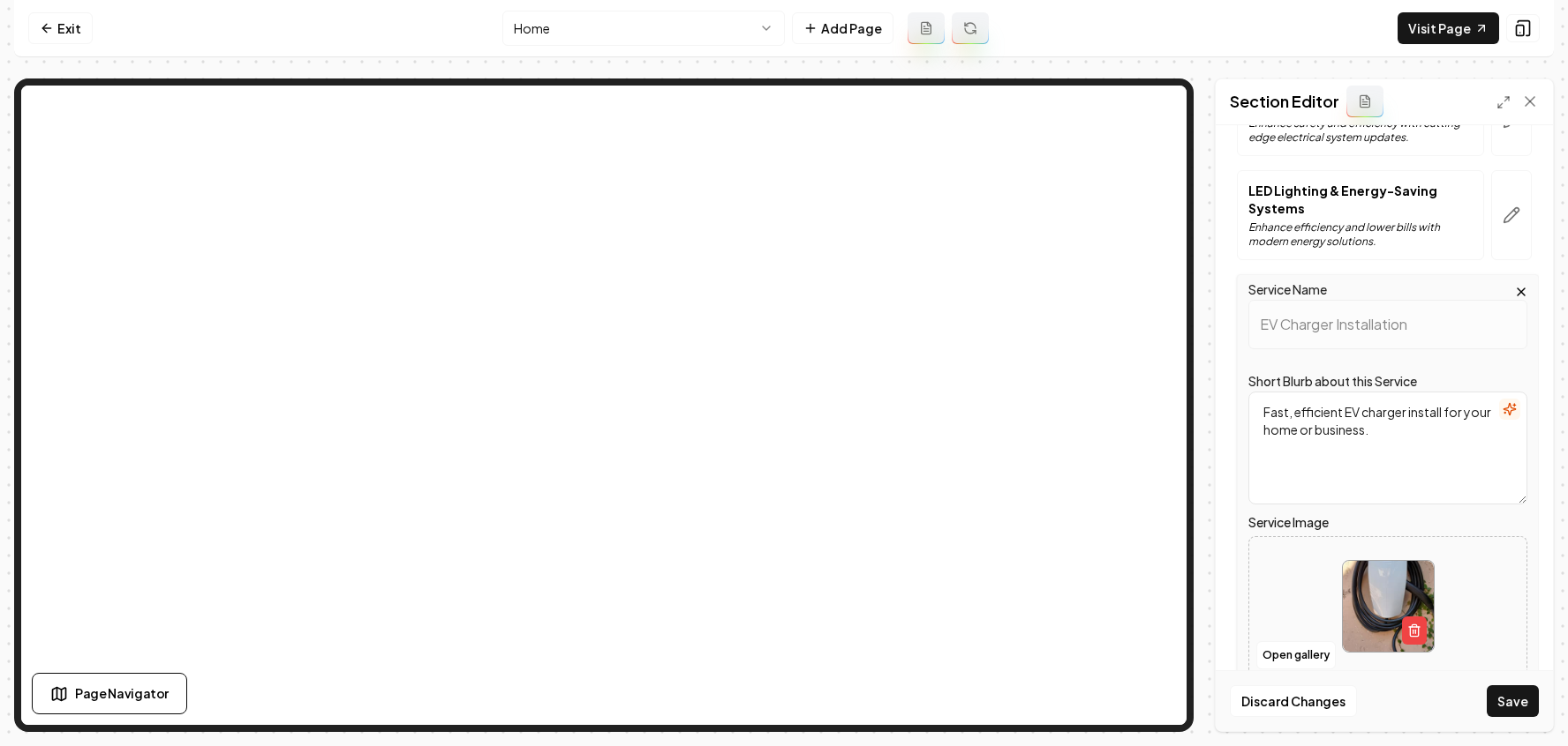
click at [1490, 703] on button "Save" at bounding box center [1512, 702] width 52 height 32
